Goal: Ask a question

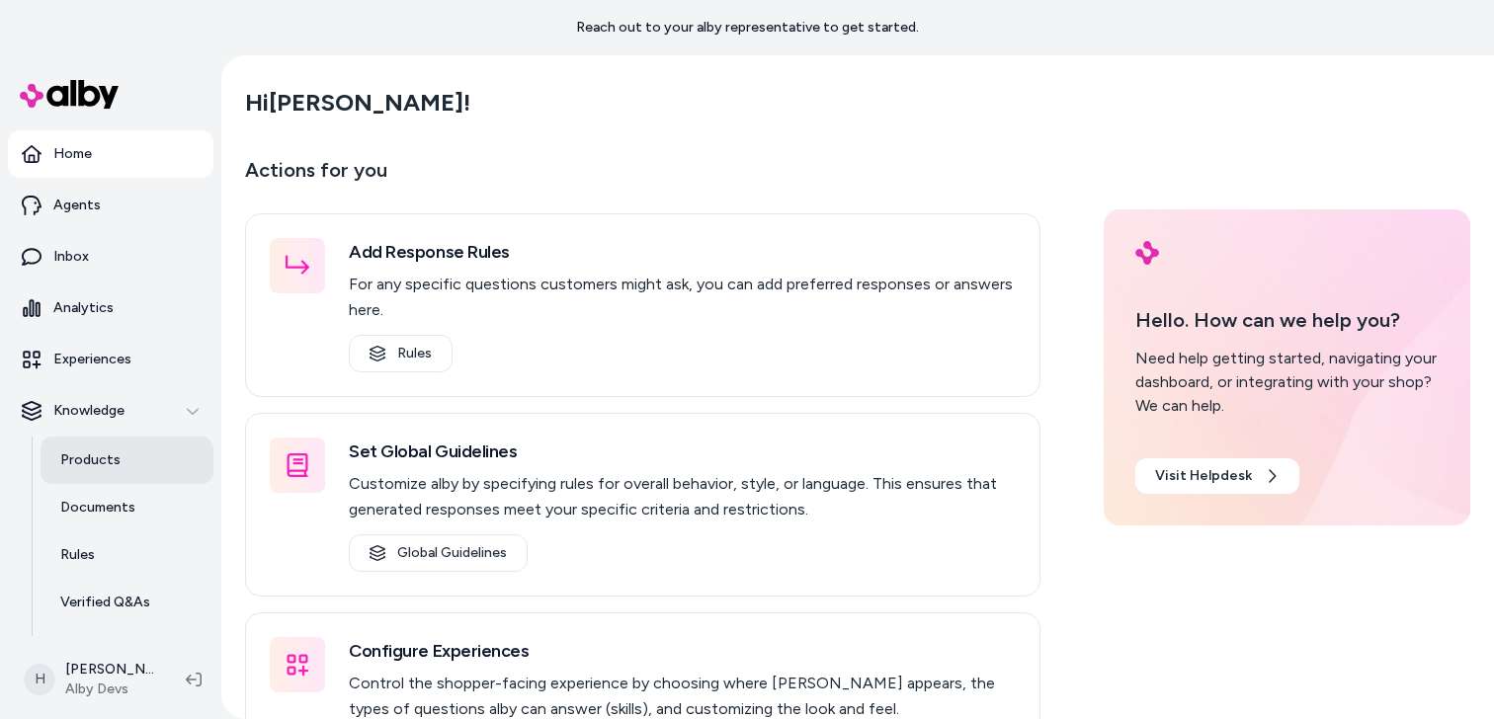
click at [86, 466] on p "Products" at bounding box center [90, 461] width 60 height 20
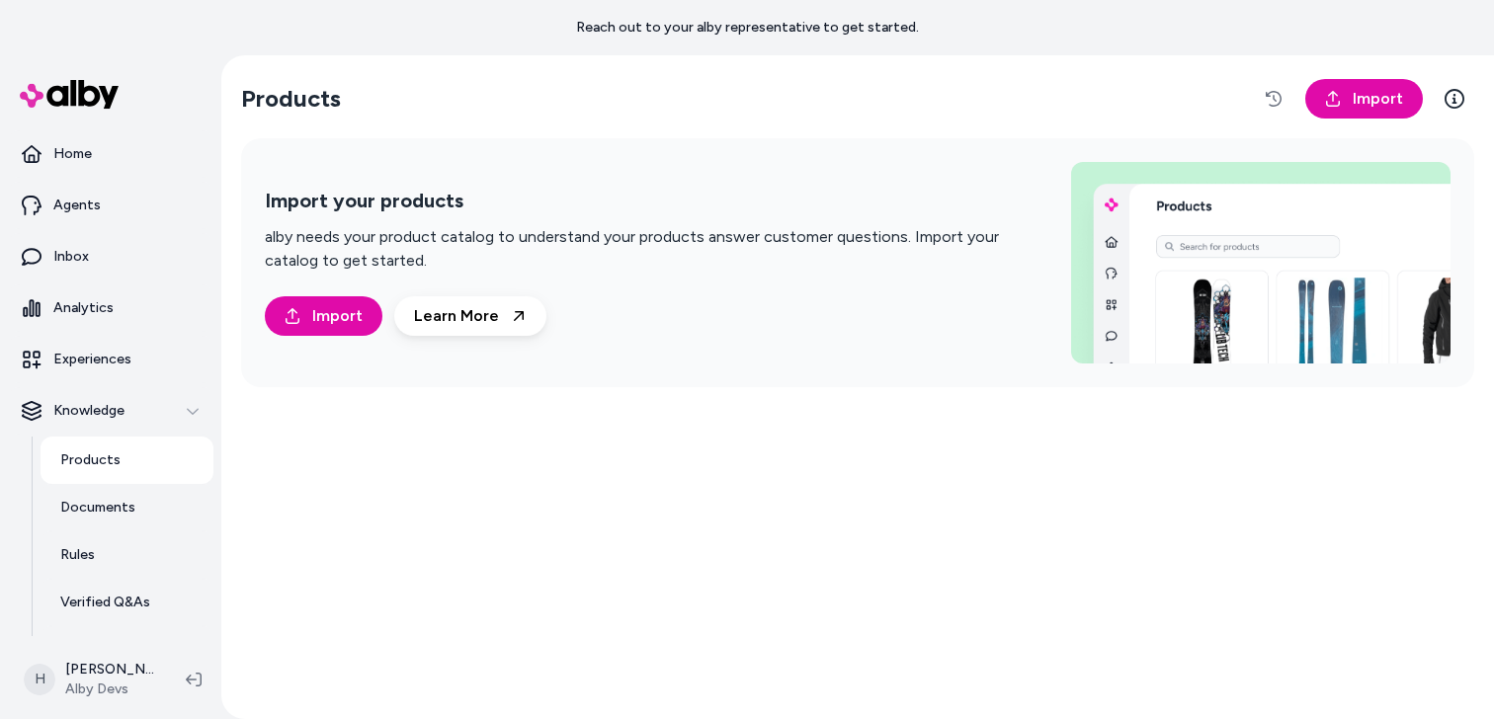
click at [80, 456] on p "Products" at bounding box center [90, 461] width 60 height 20
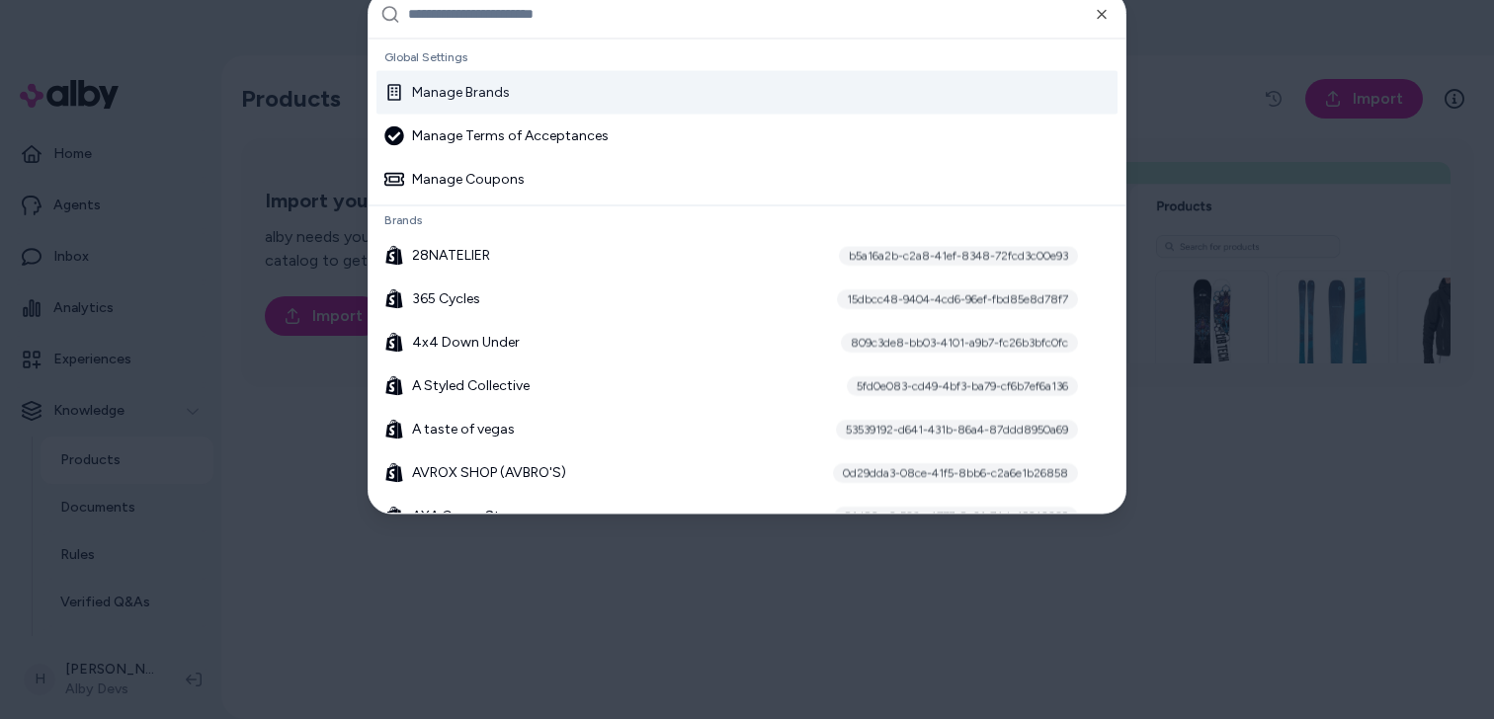
type input "*"
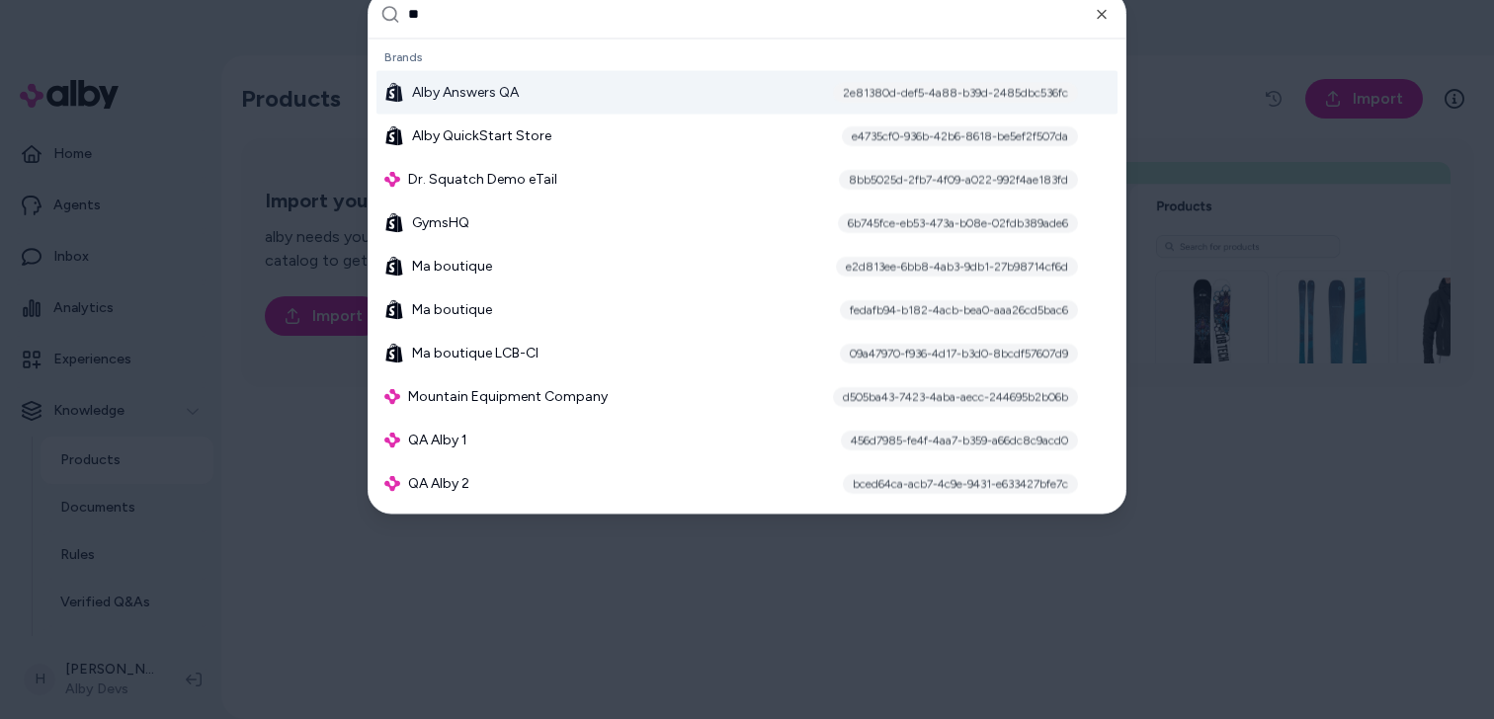
type input "***"
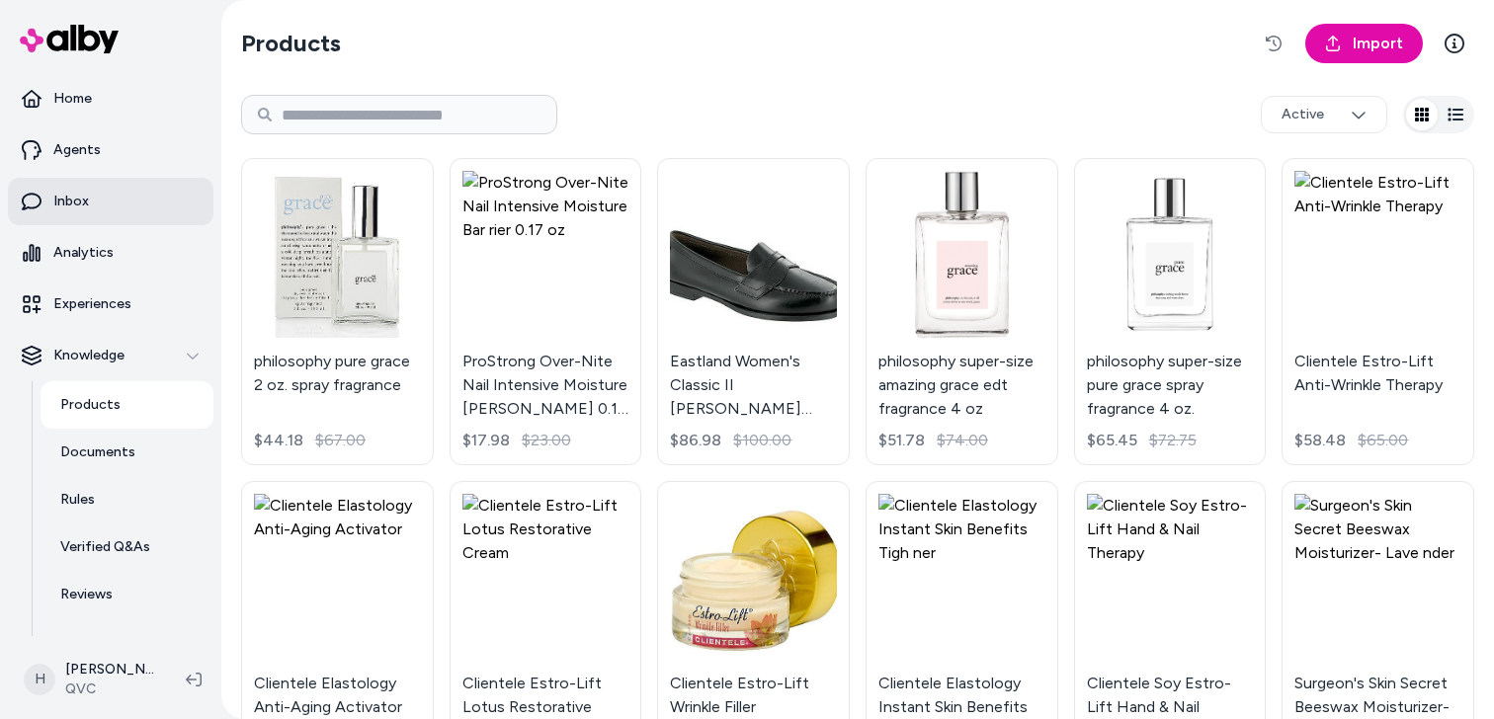
click at [110, 215] on link "Inbox" at bounding box center [111, 201] width 206 height 47
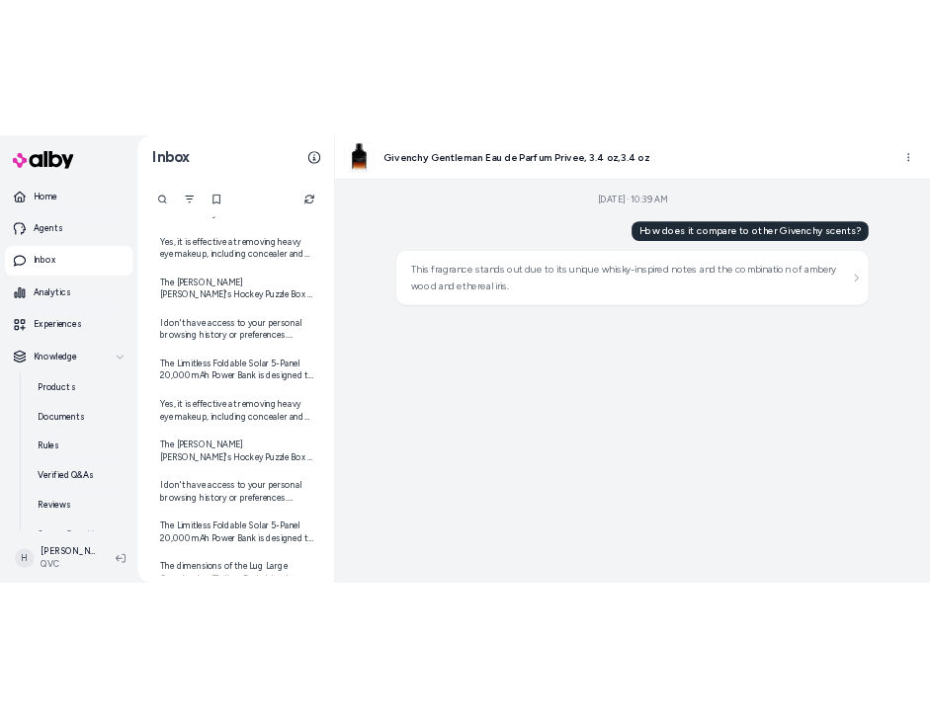
scroll to position [762, 0]
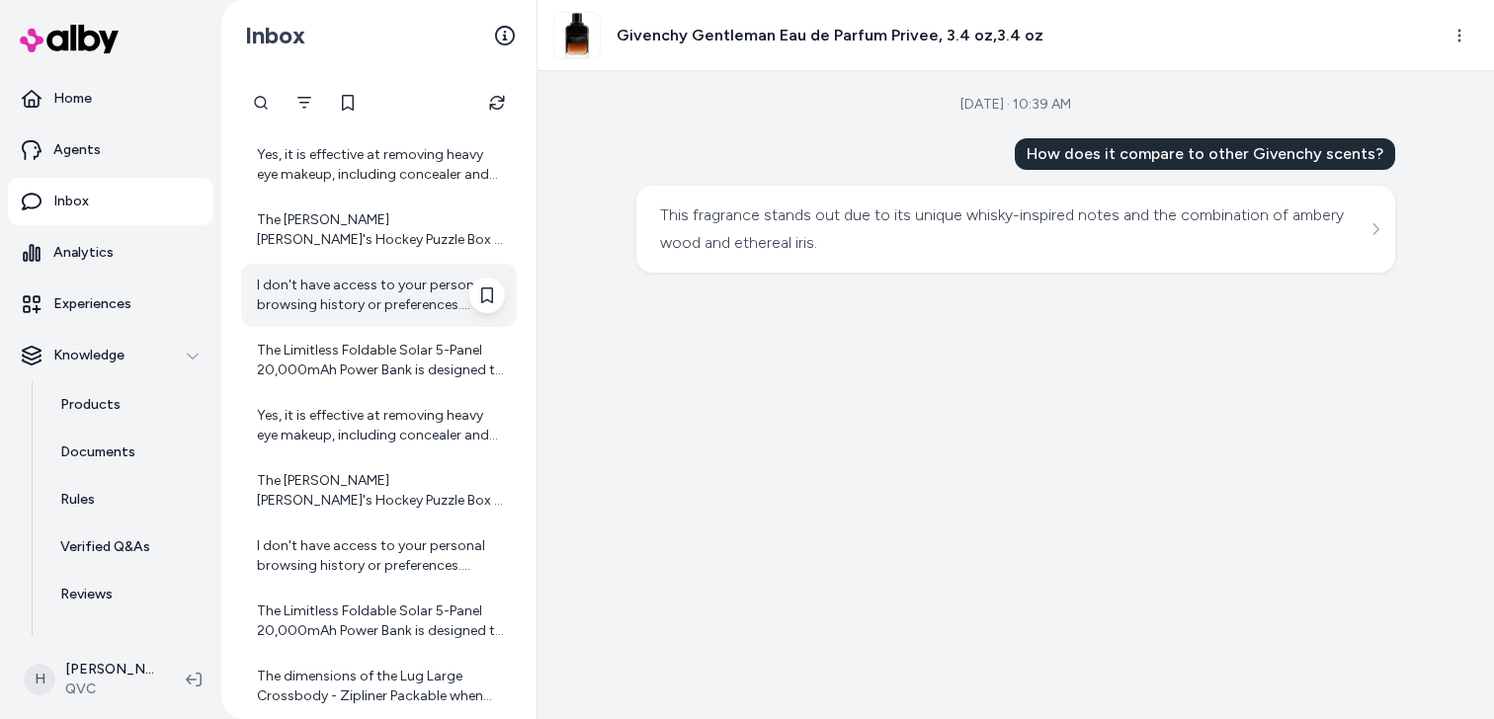
click at [394, 306] on div "I don't have access to your personal browsing history or preferences. However, …" at bounding box center [381, 296] width 248 height 40
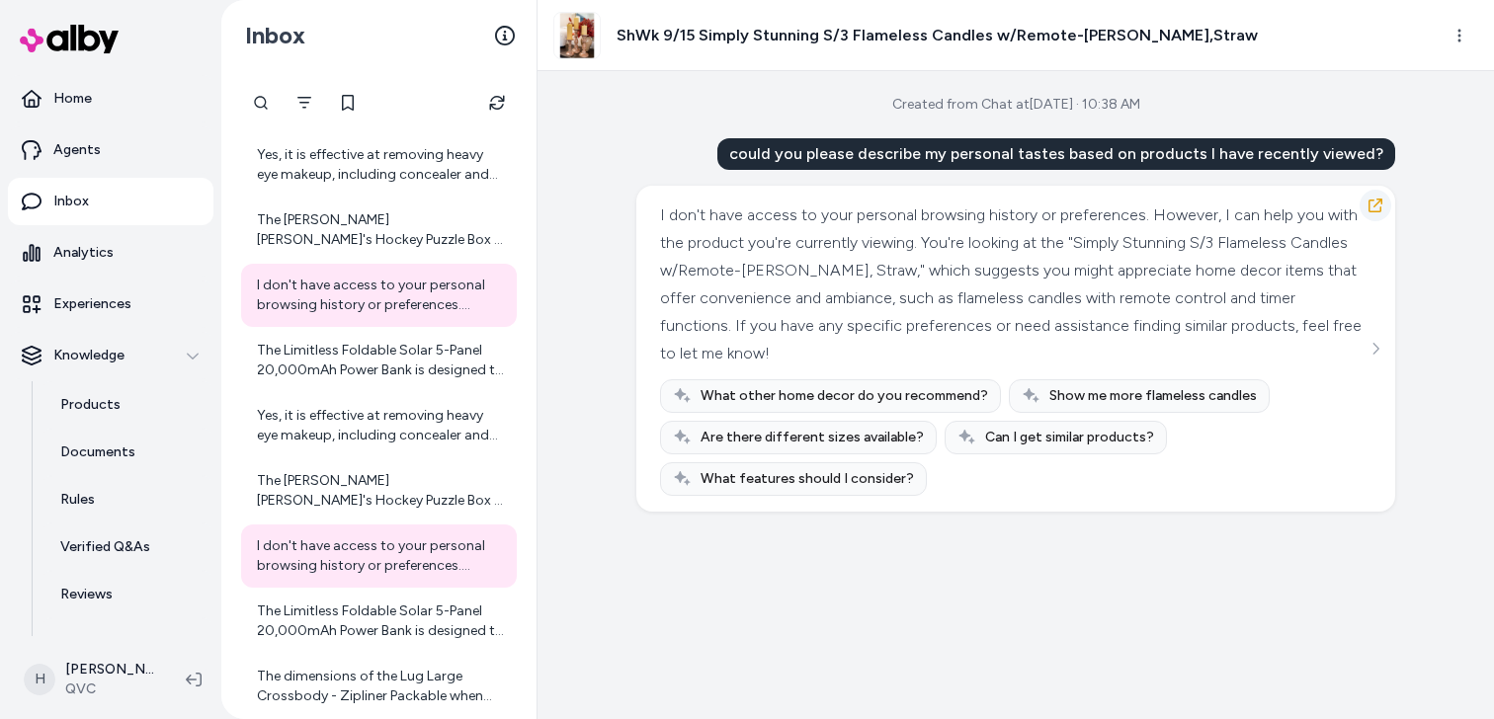
click at [1372, 206] on icon "button" at bounding box center [1376, 206] width 16 height 16
click at [853, 144] on div "could you please describe my personal tastes based on products I have recently …" at bounding box center [1056, 154] width 678 height 32
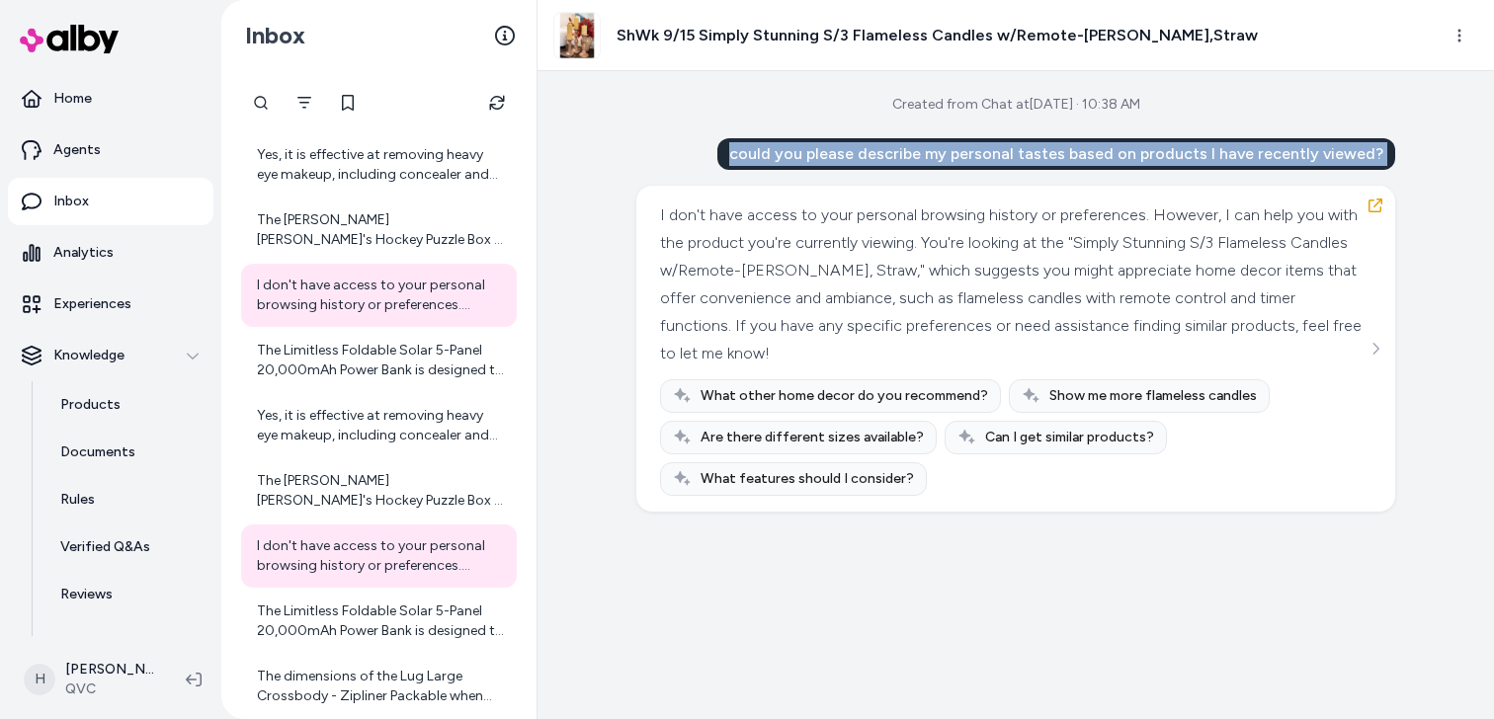
click at [853, 144] on div "could you please describe my personal tastes based on products I have recently …" at bounding box center [1056, 154] width 678 height 32
copy div "could you please describe my personal tastes based on products I have recently …"
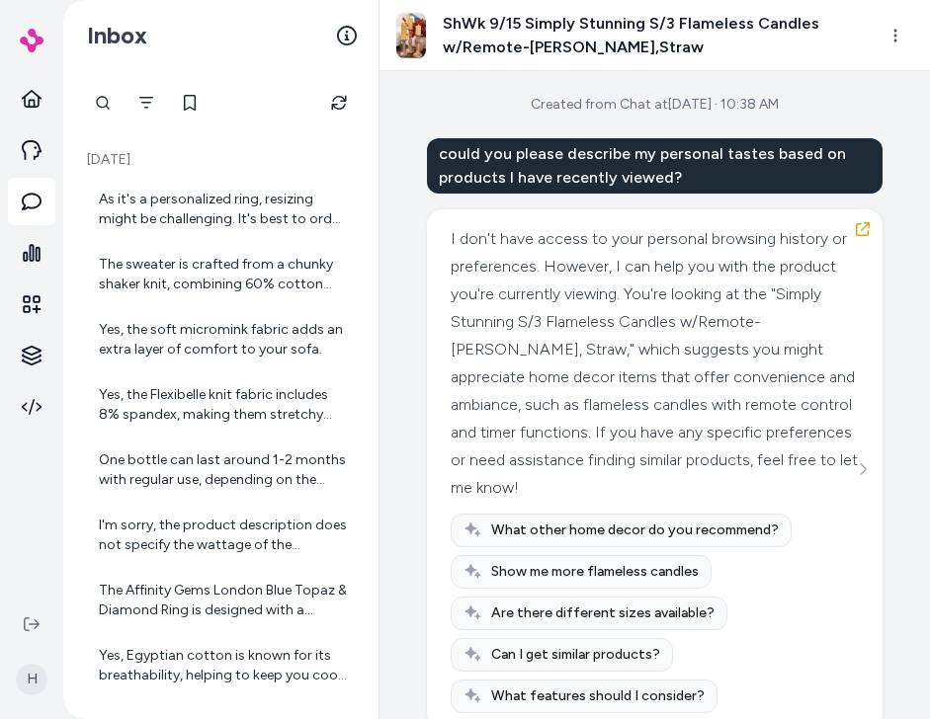
click at [638, 143] on div "could you please describe my personal tastes based on products I have recently …" at bounding box center [655, 165] width 456 height 55
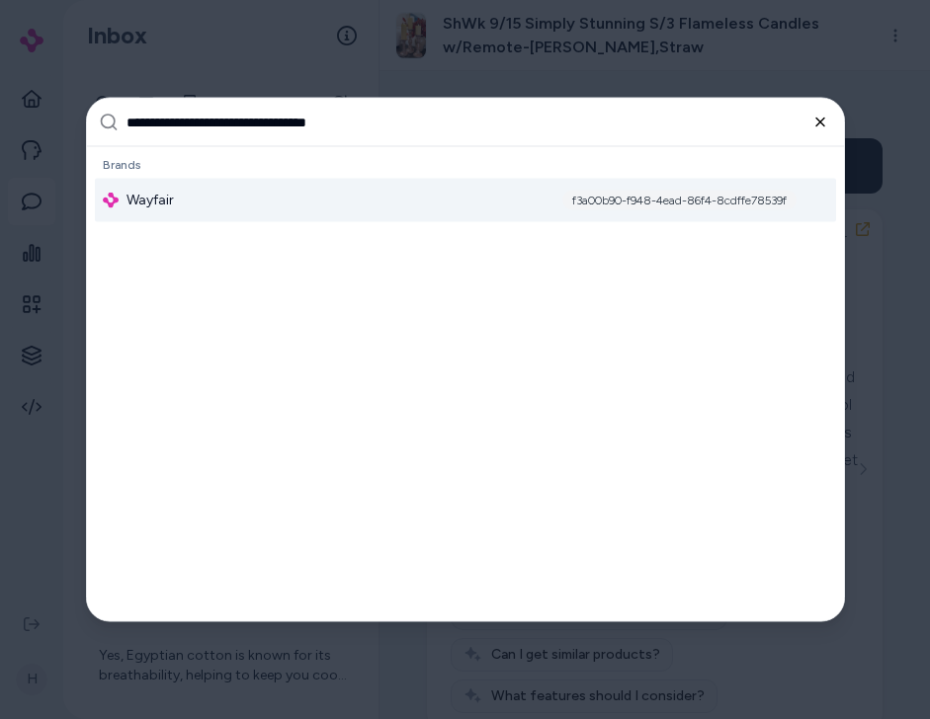
type input "**********"
click at [823, 124] on icon "button" at bounding box center [820, 123] width 16 height 16
